Goal: Task Accomplishment & Management: Use online tool/utility

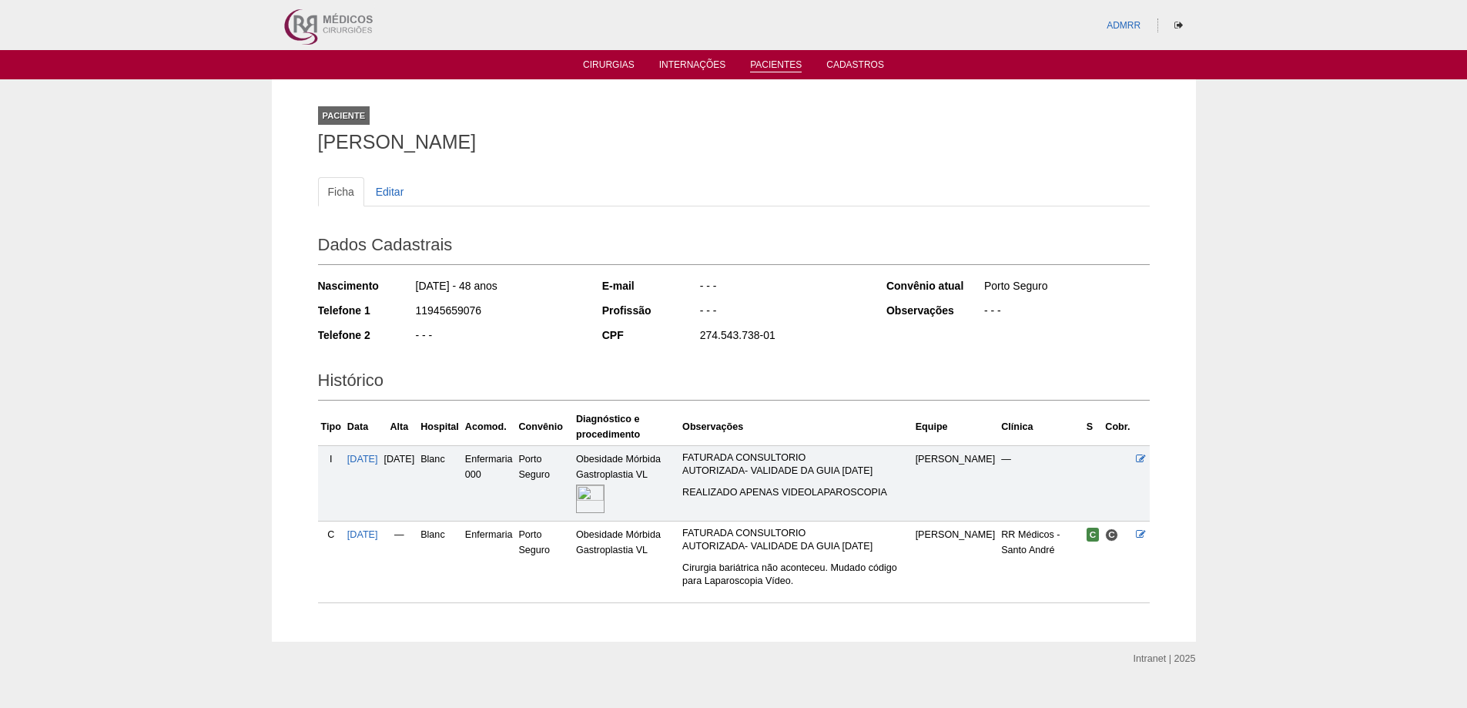
click at [772, 70] on link "Pacientes" at bounding box center [776, 65] width 52 height 13
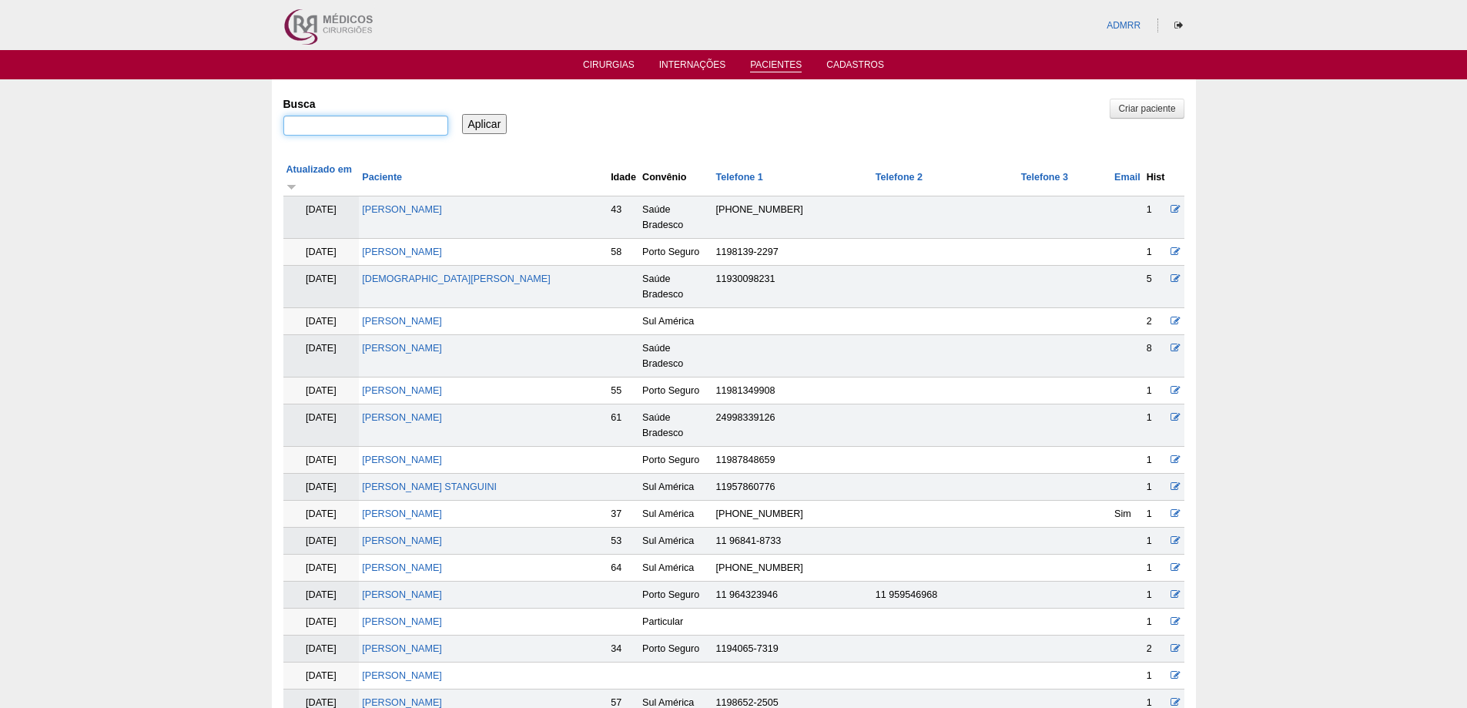
click at [319, 126] on input "Busca" at bounding box center [365, 126] width 165 height 20
paste input "Kamila Alves Milani."
type input ""Kamila Alves Milani""
click at [462, 114] on input "Aplicar" at bounding box center [484, 124] width 45 height 20
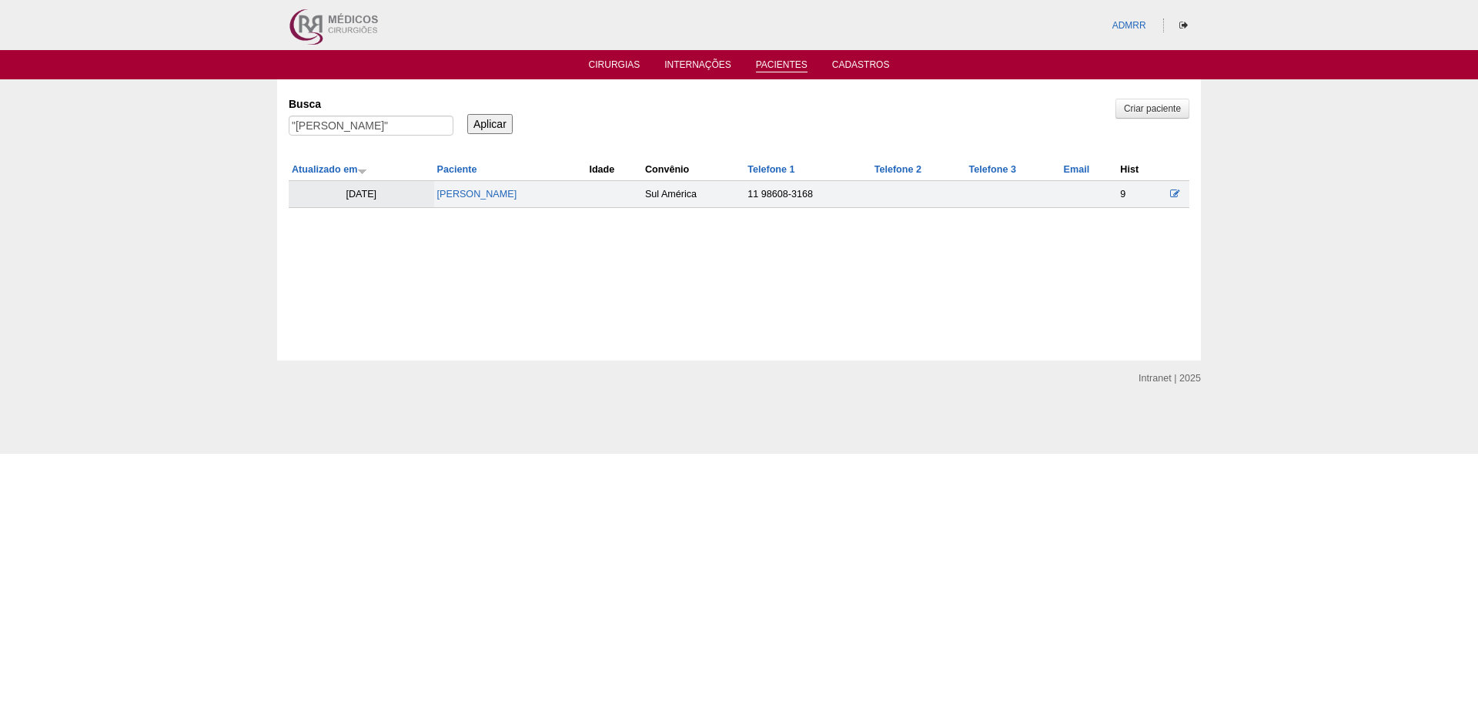
click at [475, 201] on td "KAMILA ALVES MILANI" at bounding box center [510, 194] width 152 height 27
click at [480, 190] on link "KAMILA ALVES MILANI" at bounding box center [477, 194] width 80 height 11
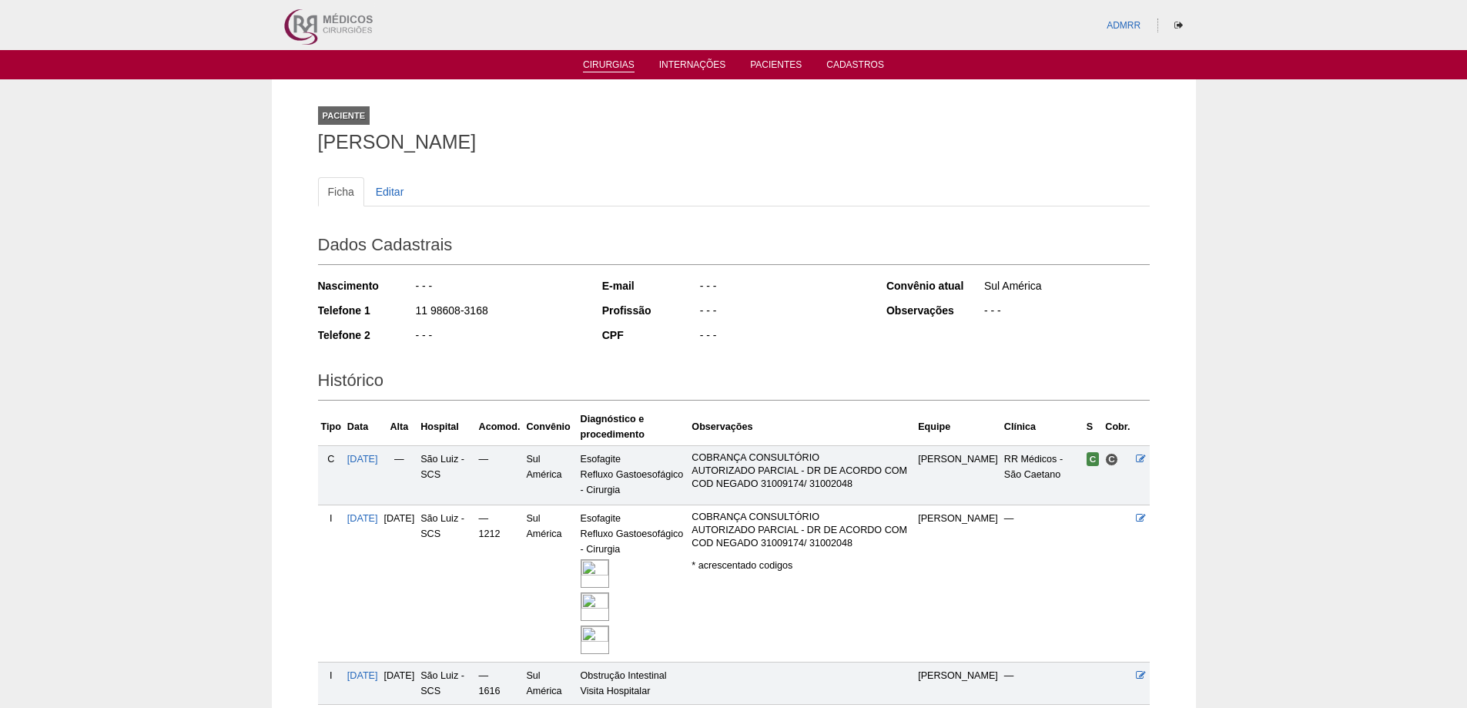
click at [622, 65] on link "Cirurgias" at bounding box center [609, 65] width 52 height 13
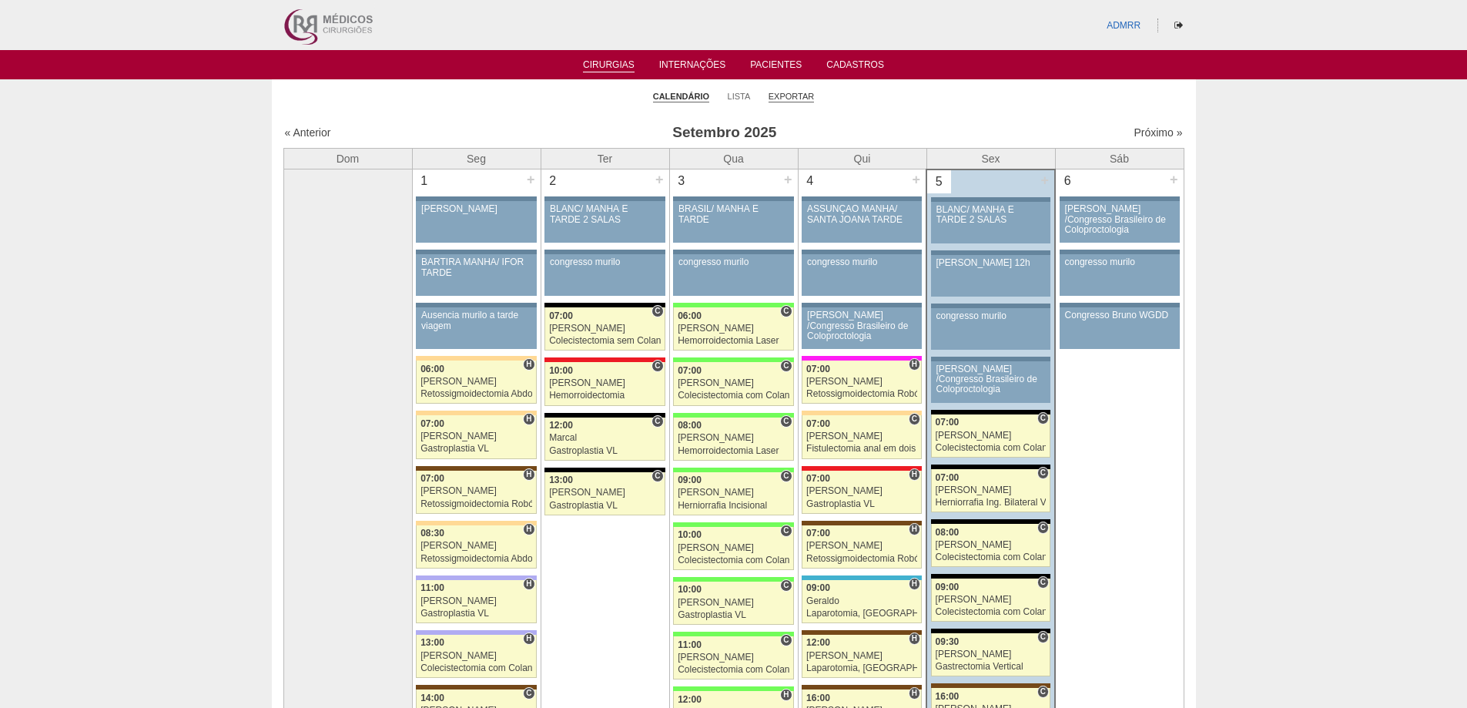
click at [788, 92] on link "Exportar" at bounding box center [791, 97] width 46 height 12
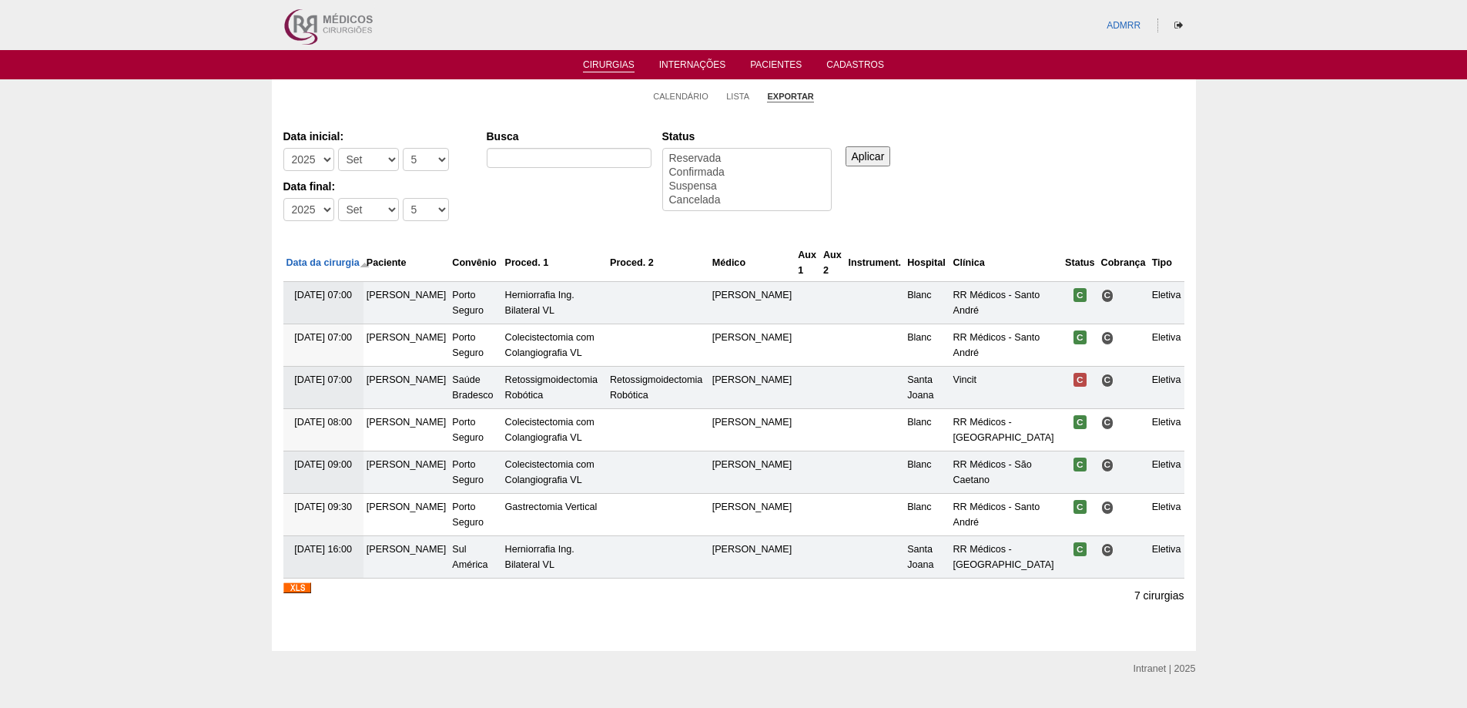
select select
click at [381, 159] on select "-Mês Jan Fev Mar Abr Mai Jun Jul Ago Set Out Nov Dez" at bounding box center [368, 159] width 61 height 23
select select "8"
click at [338, 148] on select "-Mês Jan Fev Mar Abr Mai Jun Jul Ago Set Out Nov Dez" at bounding box center [368, 159] width 61 height 23
click at [380, 210] on select "-Mês Jan Fev Mar Abr Mai Jun Jul Ago Set Out Nov Dez" at bounding box center [368, 209] width 61 height 23
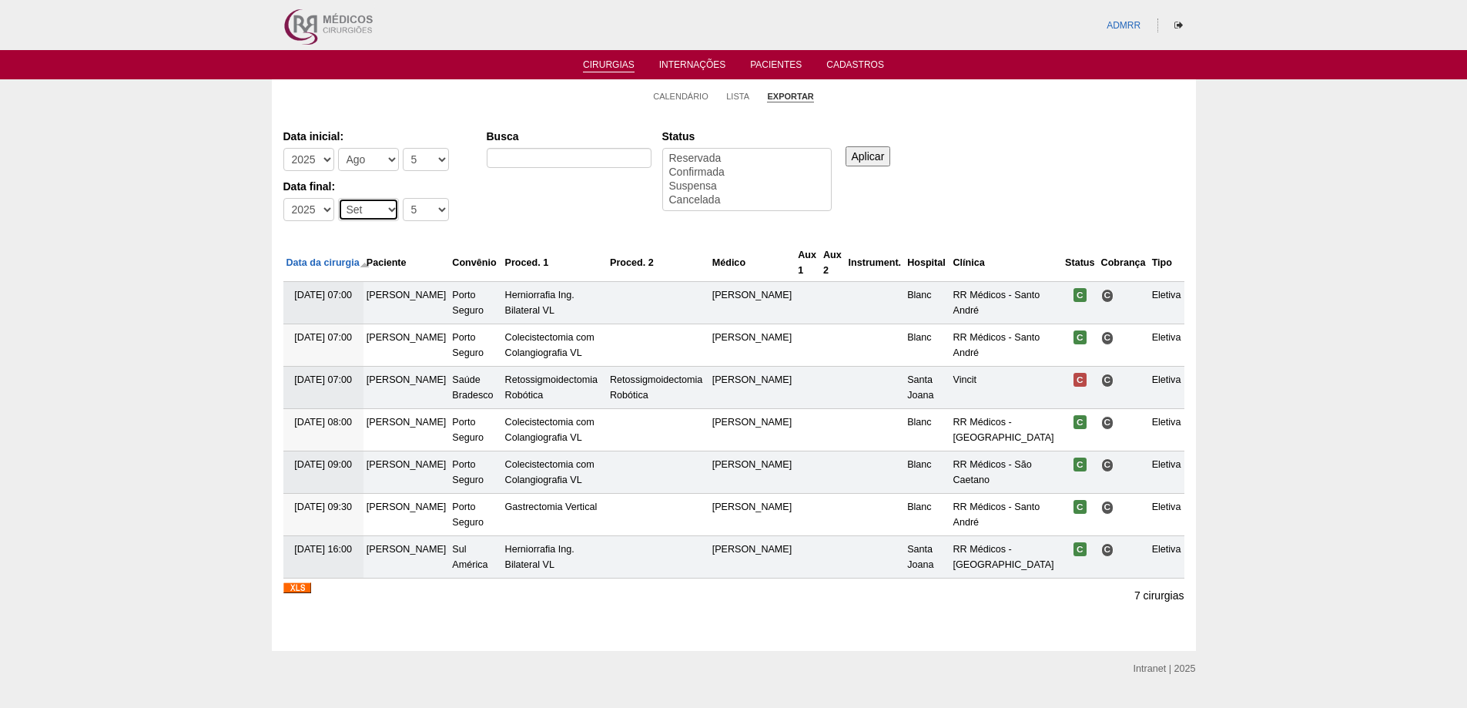
select select "8"
click at [338, 198] on select "-Mês Jan Fev Mar Abr Mai Jun Jul Ago Set Out Nov Dez" at bounding box center [368, 209] width 61 height 23
click at [434, 166] on select "-Dia 1 2 3 4 5 6 7 8 9 10 11 12 13 14 15 16 17 18 19 20 21 22 23 24 25 26 27 28…" at bounding box center [426, 159] width 46 height 23
select select "1"
click at [403, 148] on select "-Dia 1 2 3 4 5 6 7 8 9 10 11 12 13 14 15 16 17 18 19 20 21 22 23 24 25 26 27 28…" at bounding box center [426, 159] width 46 height 23
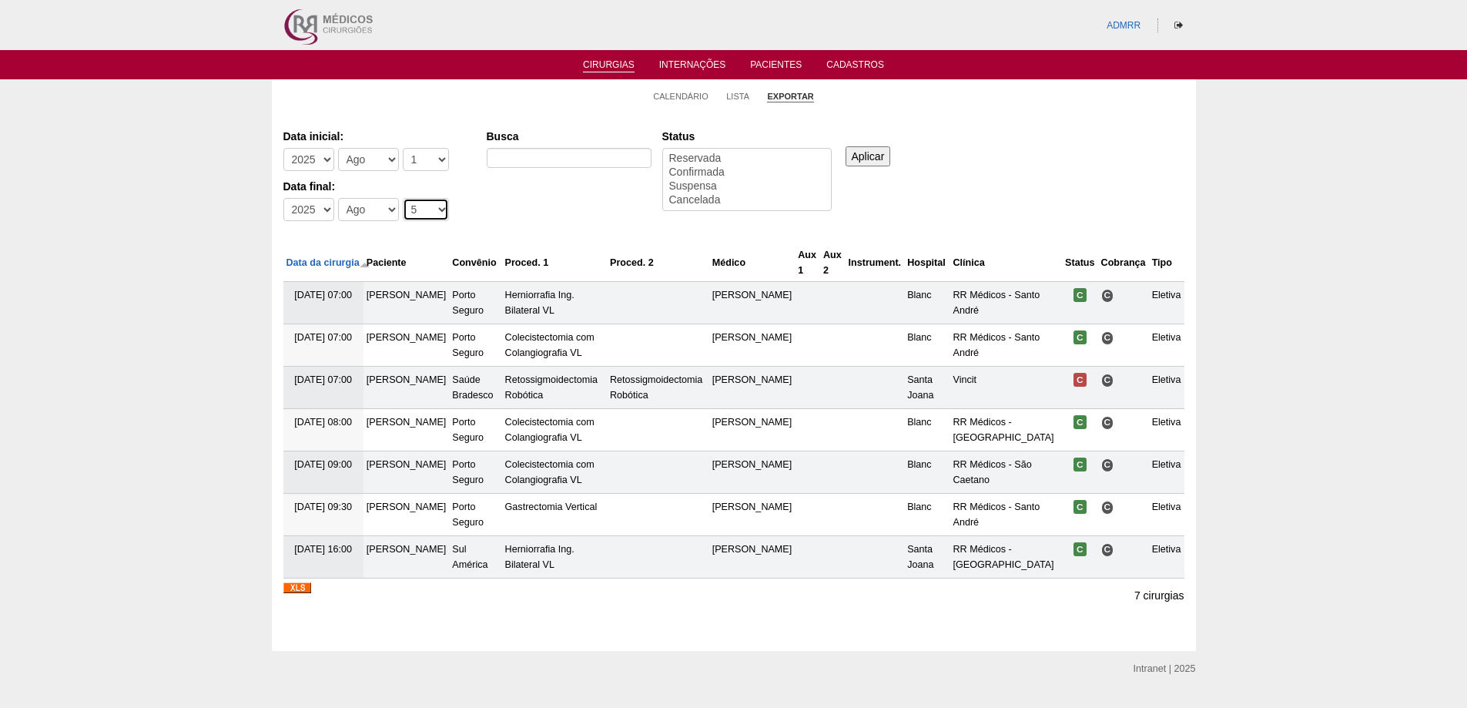
click at [436, 210] on select "-Dia 1 2 3 4 5 6 7 8 9 10 11 12 13 14 15 16 17 18 19 20 21 22 23 24 25 26 27 28…" at bounding box center [426, 209] width 46 height 23
select select "31"
click at [403, 198] on select "-Dia 1 2 3 4 5 6 7 8 9 10 11 12 13 14 15 16 17 18 19 20 21 22 23 24 25 26 27 28…" at bounding box center [426, 209] width 46 height 23
select select "conf"
click at [705, 172] on option "Confirmada" at bounding box center [747, 173] width 159 height 14
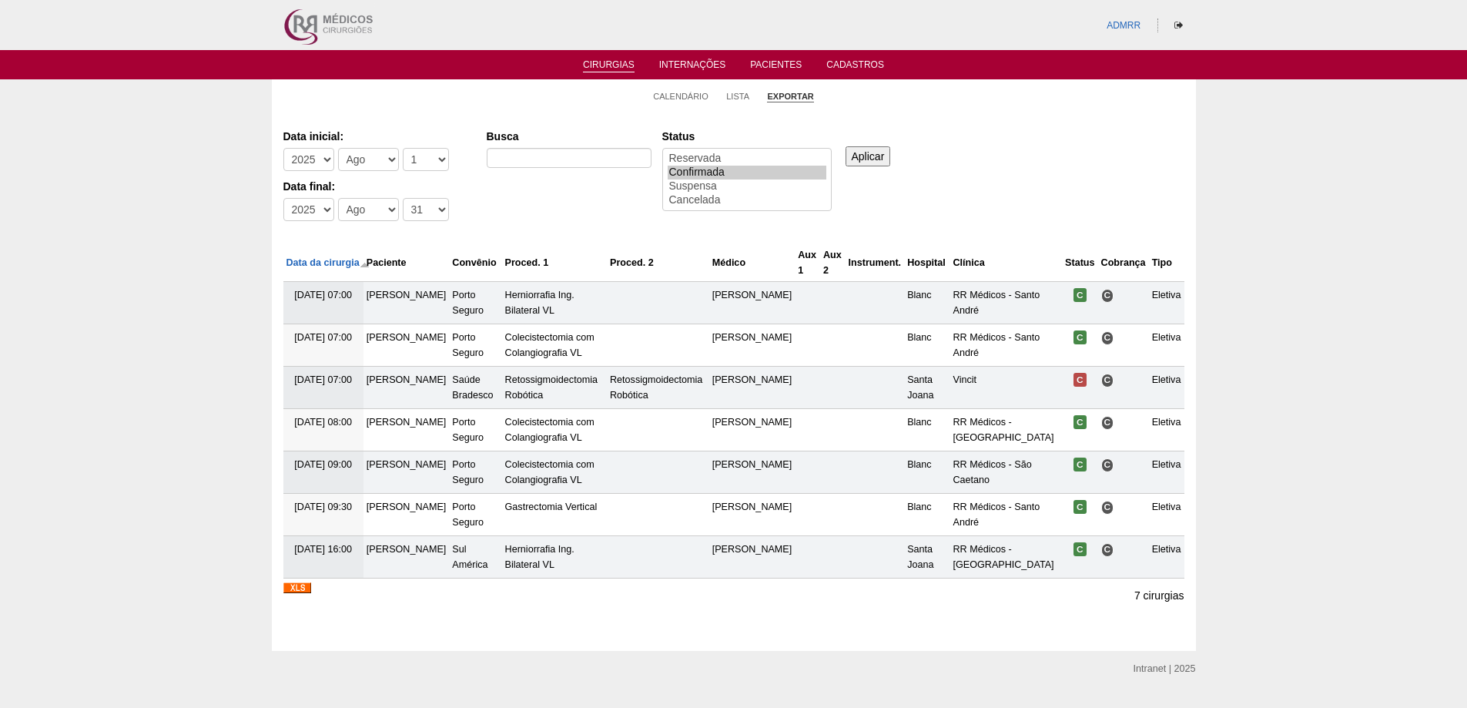
click at [869, 152] on input "Aplicar" at bounding box center [867, 156] width 45 height 20
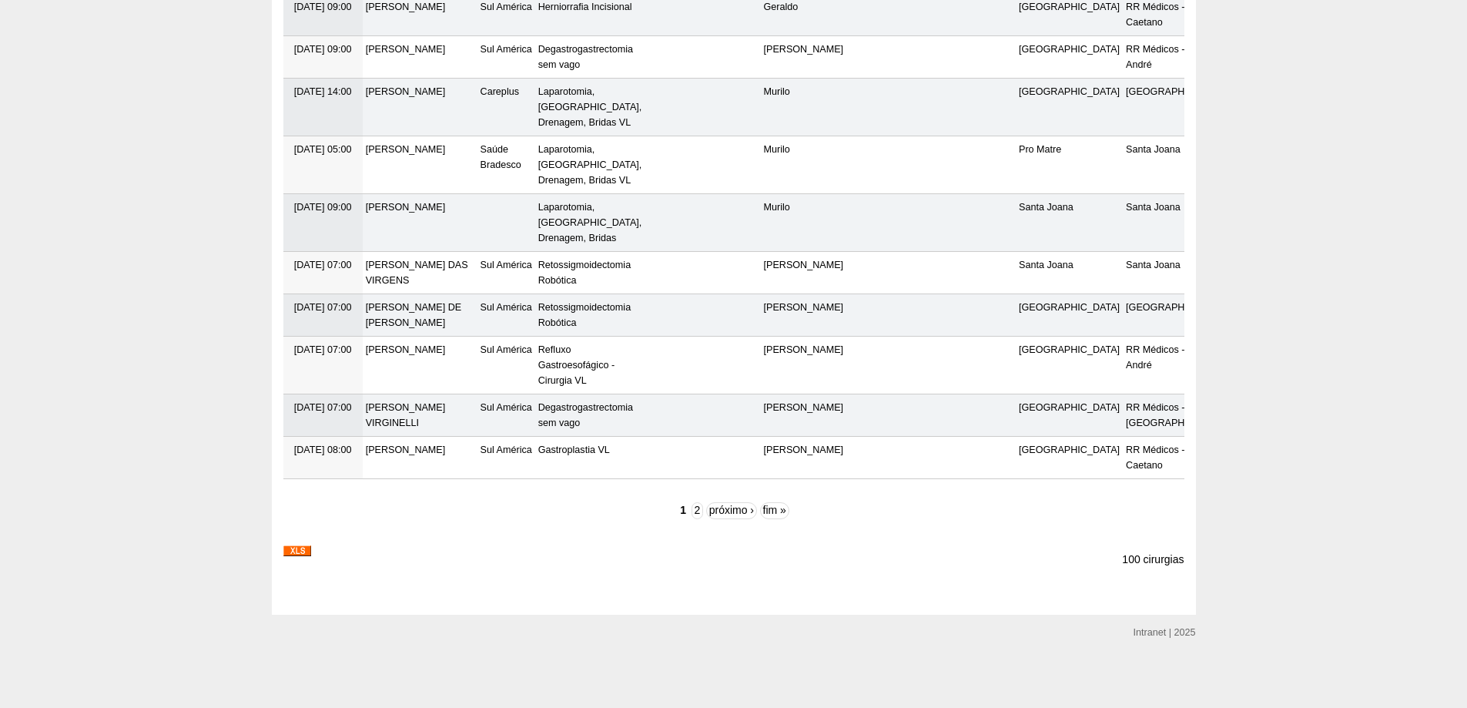
scroll to position [4700, 0]
click at [296, 548] on img at bounding box center [297, 550] width 28 height 11
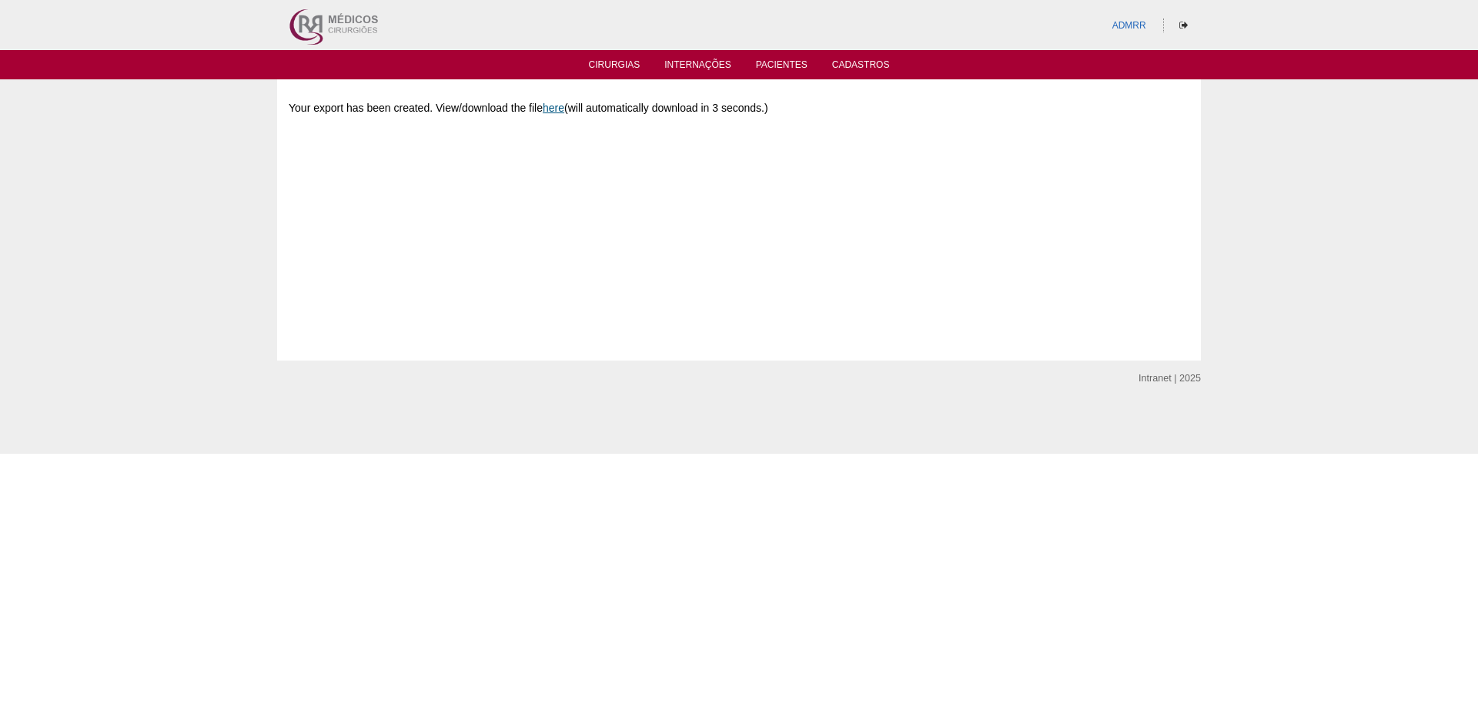
click at [560, 106] on link "here" at bounding box center [554, 108] width 22 height 12
